Goal: Transaction & Acquisition: Purchase product/service

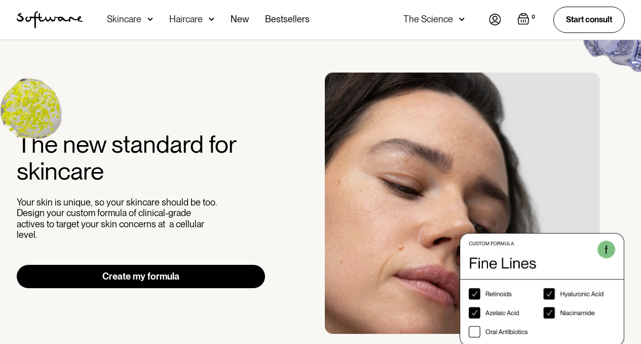
click at [490, 21] on img at bounding box center [495, 20] width 12 height 12
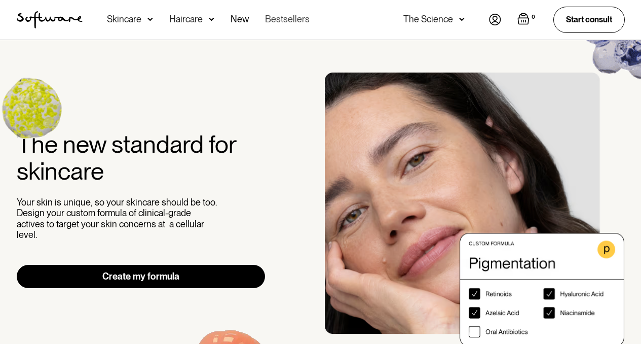
click at [272, 17] on link "Bestsellers" at bounding box center [287, 20] width 45 height 40
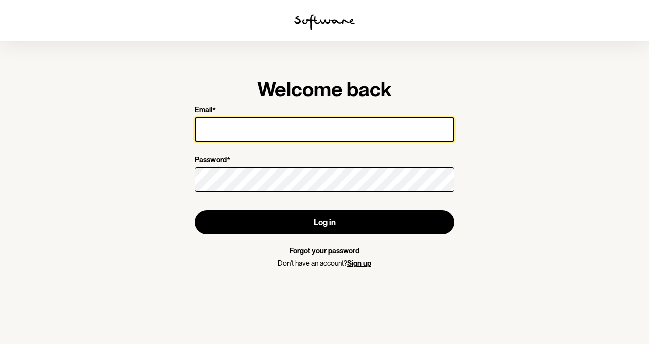
click at [214, 127] on input "Email *" at bounding box center [325, 129] width 260 height 24
click at [223, 132] on input "Email *" at bounding box center [325, 129] width 260 height 24
click at [212, 130] on input "Email *" at bounding box center [325, 129] width 260 height 24
click at [228, 127] on input "Email *" at bounding box center [325, 129] width 260 height 24
type input "[PERSON_NAME][EMAIL_ADDRESS][PERSON_NAME][DOMAIN_NAME]"
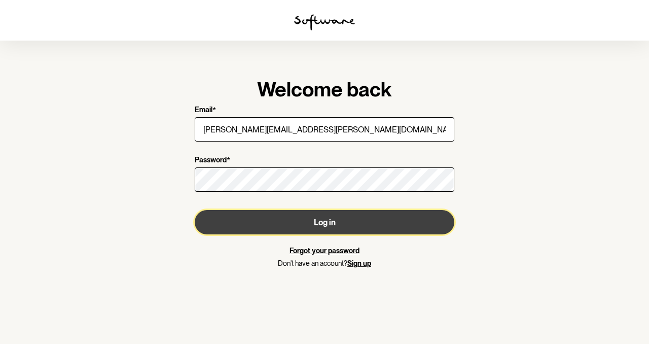
click at [311, 224] on button "Log in" at bounding box center [325, 222] width 260 height 24
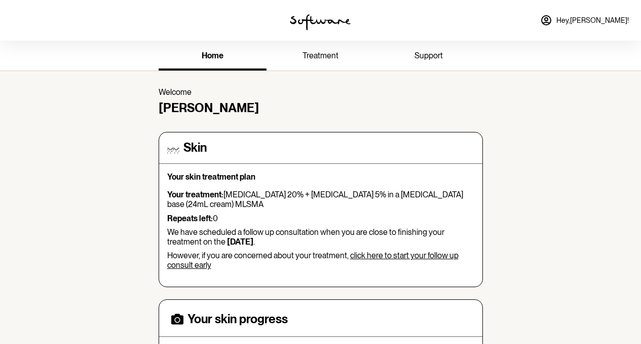
click at [426, 52] on span "support" at bounding box center [429, 56] width 28 height 10
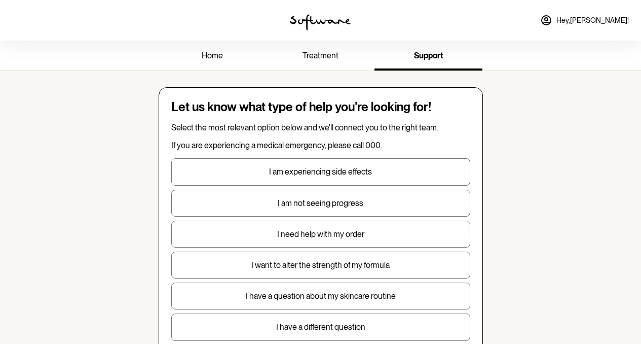
click at [208, 57] on span "home" at bounding box center [212, 56] width 21 height 10
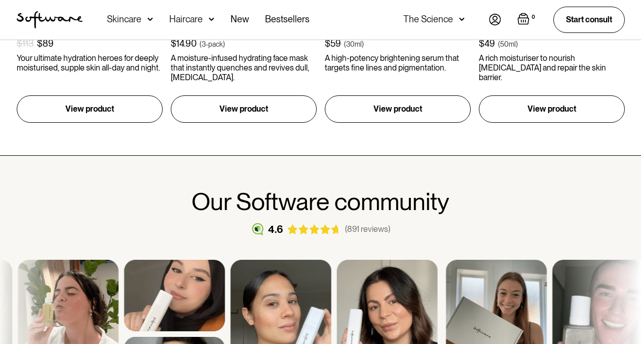
scroll to position [518, 0]
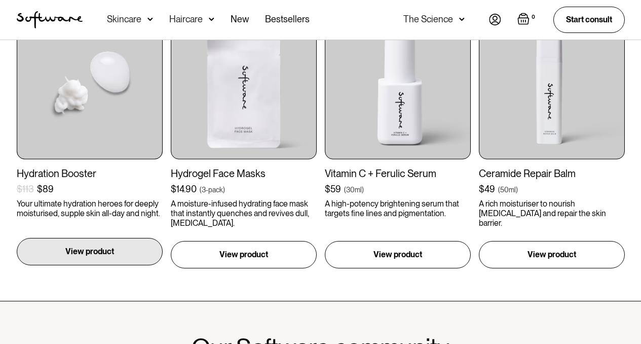
click at [112, 248] on p "View product" at bounding box center [89, 251] width 49 height 12
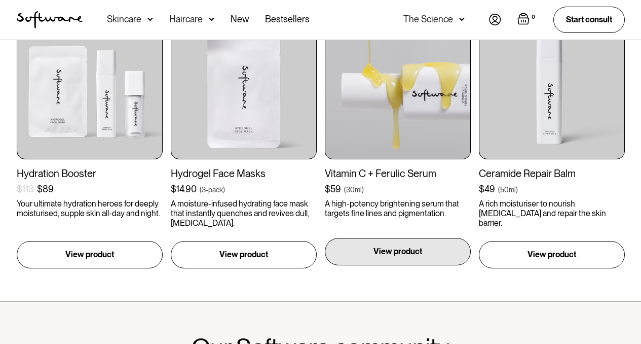
click at [392, 254] on p "View product" at bounding box center [398, 251] width 49 height 12
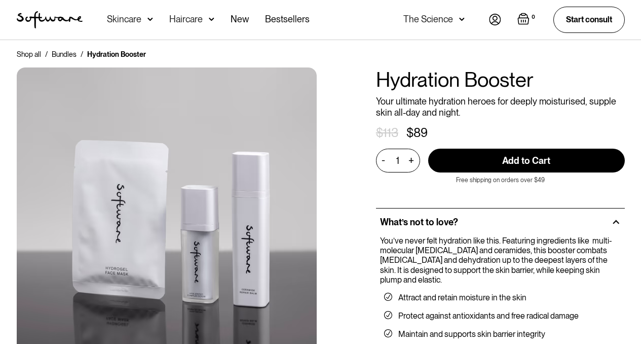
scroll to position [10, 0]
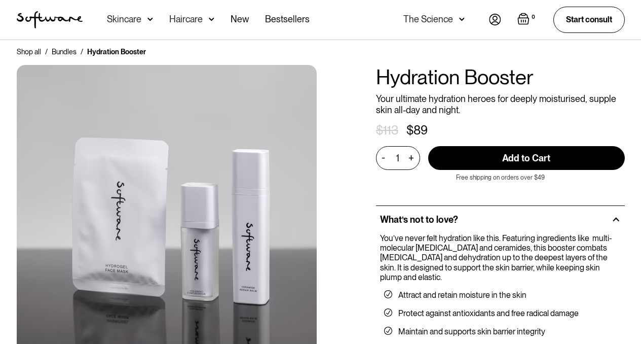
click at [476, 154] on input "Add to Cart" at bounding box center [526, 158] width 197 height 24
type input "Add to Cart"
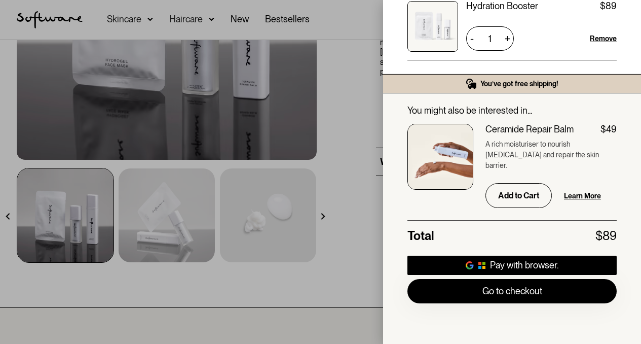
scroll to position [222, 0]
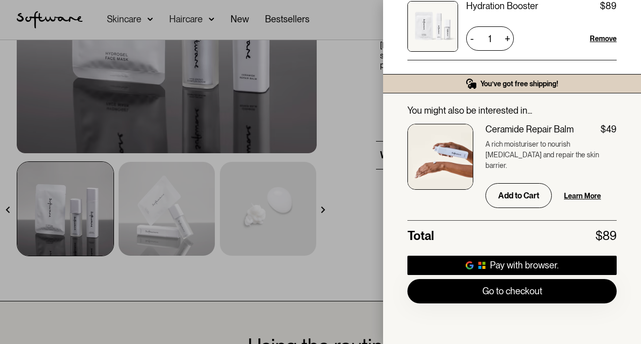
click at [322, 209] on div "Your Cart ( 1 items) Hydration Booster $89 $89 1 + - Remove You’ve got free shi…" at bounding box center [320, 172] width 641 height 344
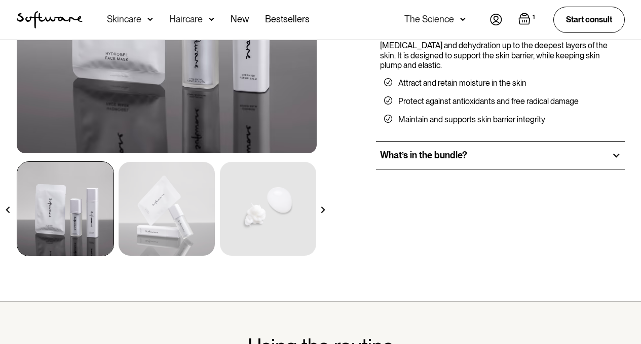
click at [322, 208] on img at bounding box center [323, 209] width 7 height 7
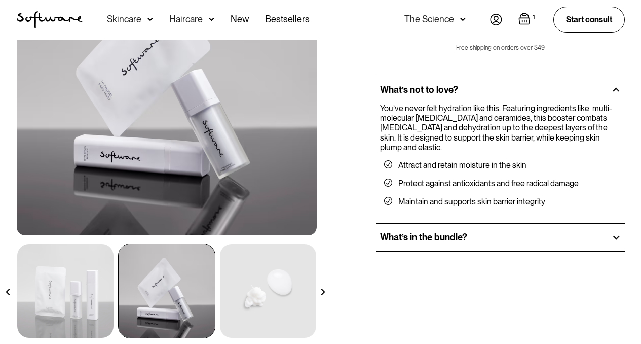
scroll to position [0, 0]
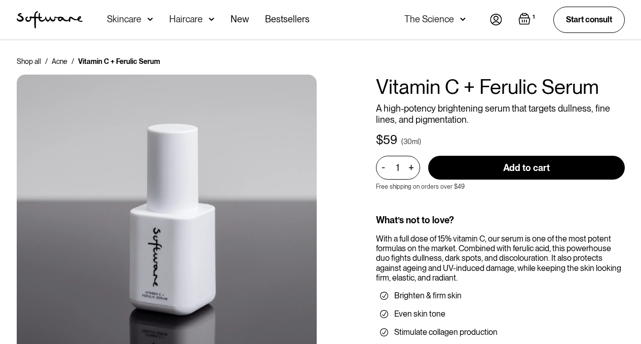
click at [506, 169] on input "Add to cart" at bounding box center [526, 168] width 197 height 24
type input "Add to cart"
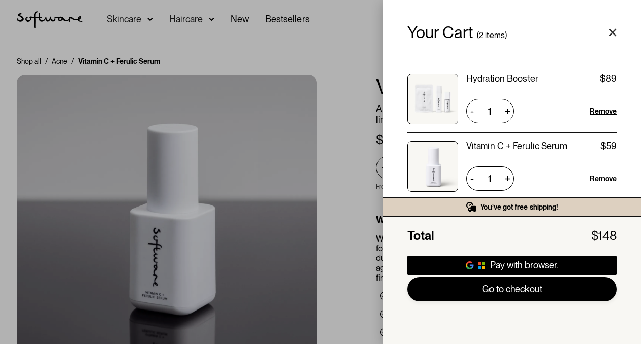
click at [511, 292] on link "Go to checkout" at bounding box center [512, 289] width 209 height 24
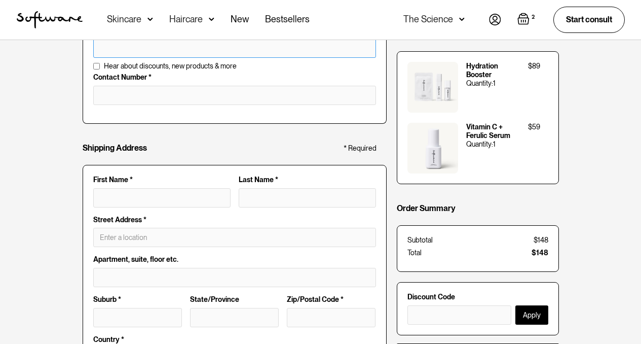
scroll to position [110, 0]
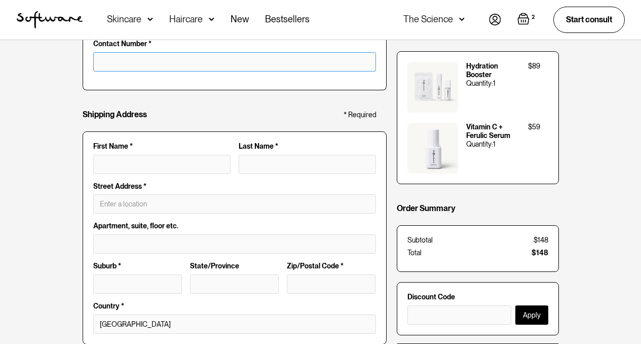
click at [128, 57] on input "tel" at bounding box center [234, 61] width 283 height 19
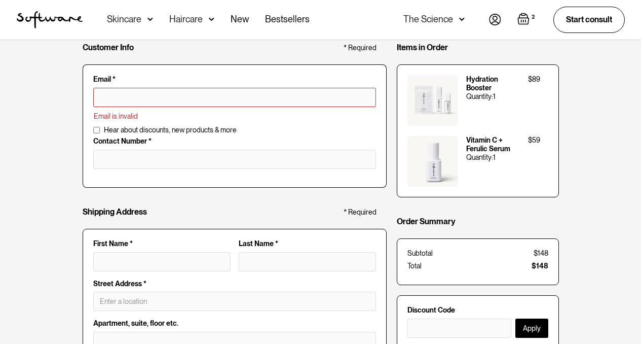
scroll to position [0, 0]
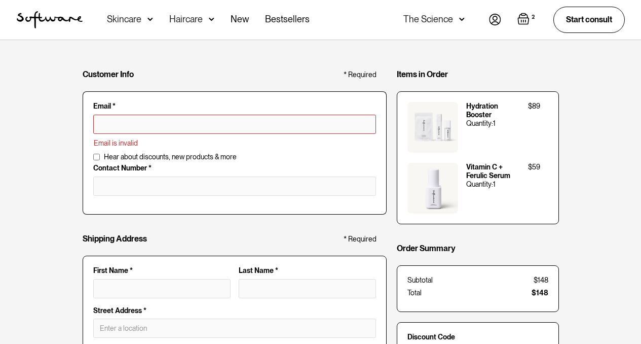
click at [113, 122] on input "text" at bounding box center [234, 124] width 283 height 19
type input "[PERSON_NAME][EMAIL_ADDRESS][PERSON_NAME][DOMAIN_NAME]"
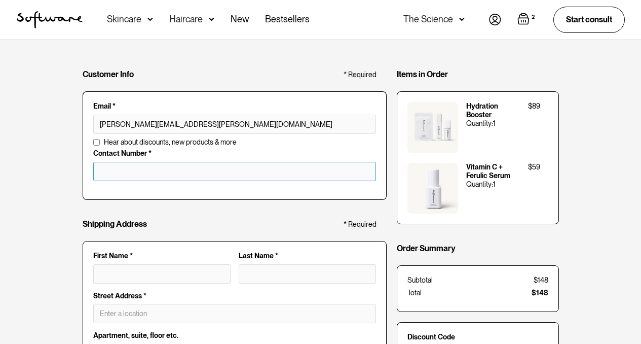
click at [129, 172] on input "tel" at bounding box center [234, 171] width 283 height 19
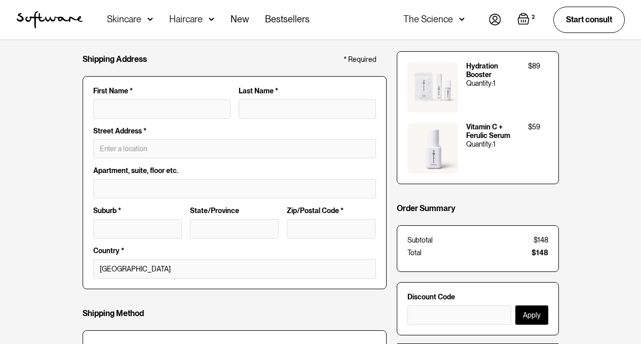
scroll to position [186, 0]
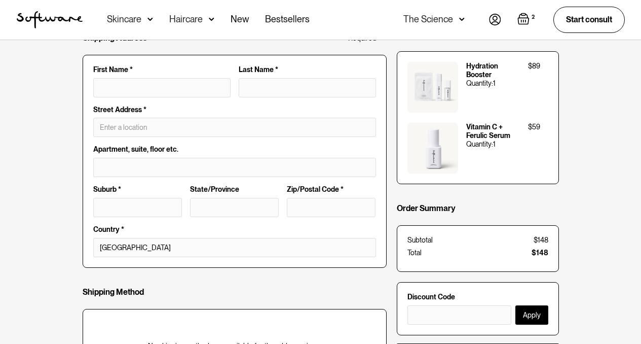
type input "0418517936"
click at [111, 89] on input "First Name *" at bounding box center [161, 87] width 137 height 19
type input "[PERSON_NAME]"
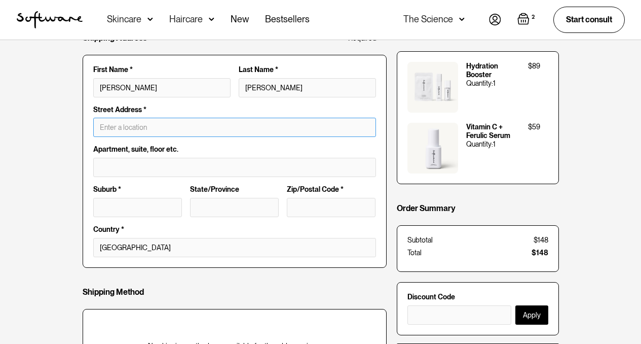
type input "4 Winton Fields Court"
type input "Hadspen"
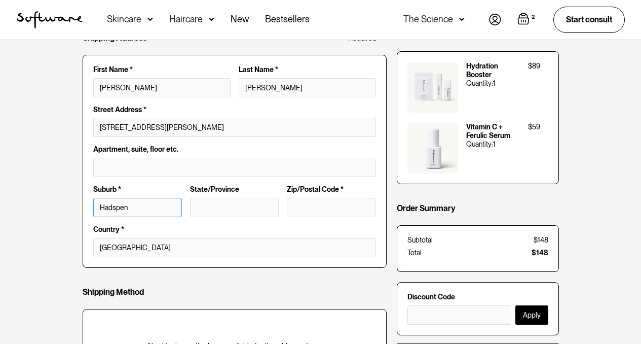
type input "TAS"
type input "7290"
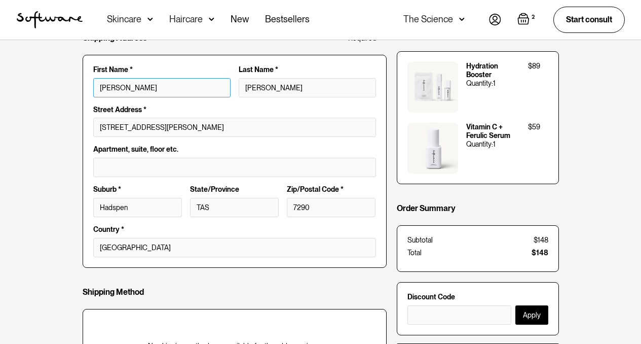
type input "[PERSON_NAME]"
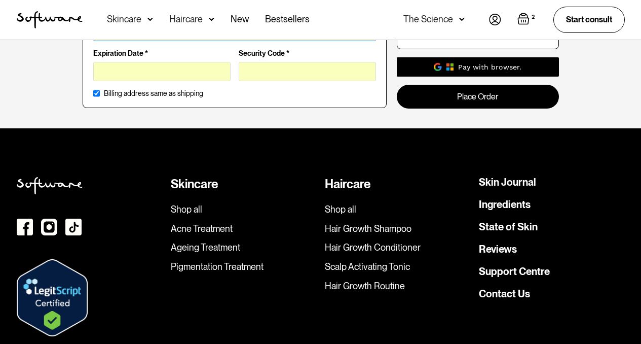
scroll to position [578, 0]
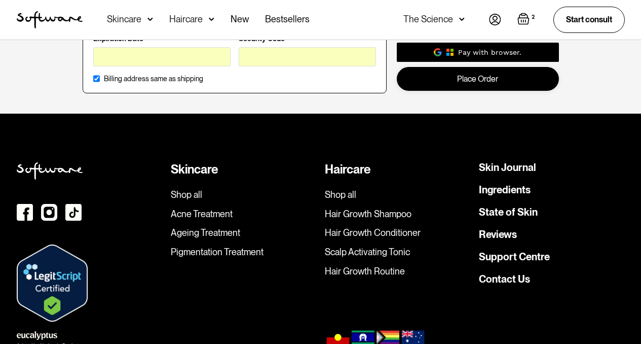
click at [460, 77] on link "Place Order" at bounding box center [478, 78] width 162 height 24
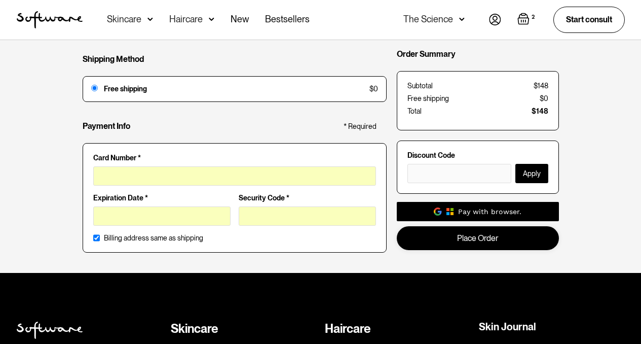
scroll to position [406, 0]
